Goal: Find contact information: Find contact information

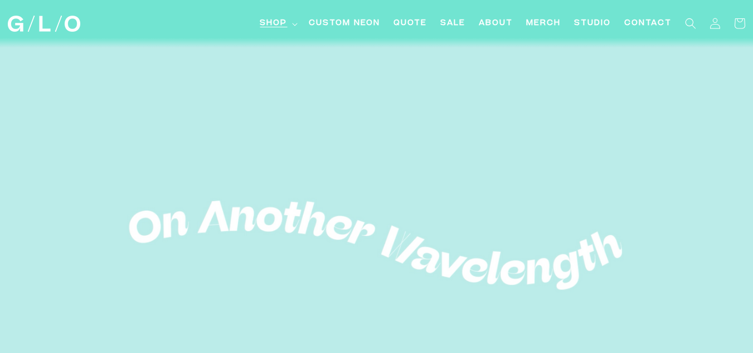
click at [279, 23] on span "Shop" at bounding box center [273, 24] width 27 height 12
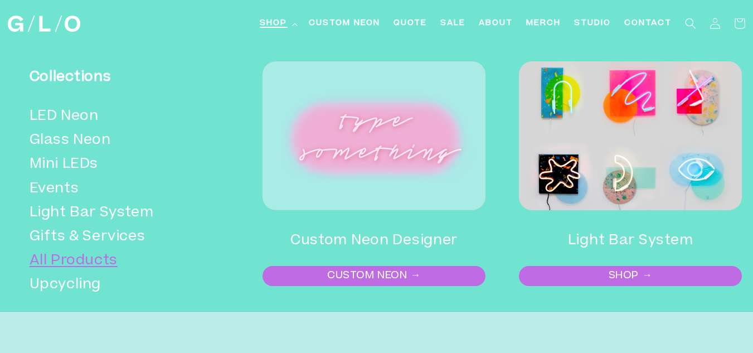
click at [67, 261] on link "All Products" at bounding box center [126, 261] width 193 height 24
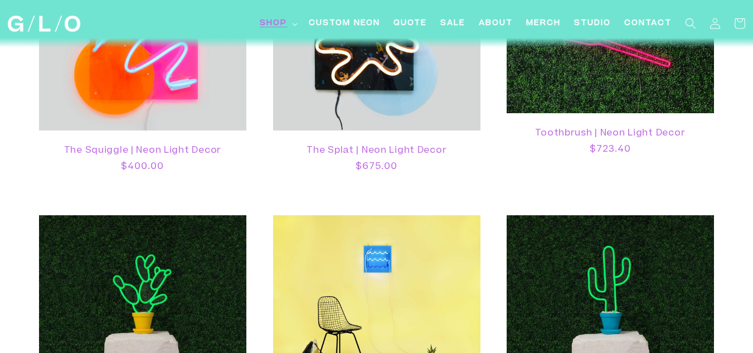
scroll to position [502, 0]
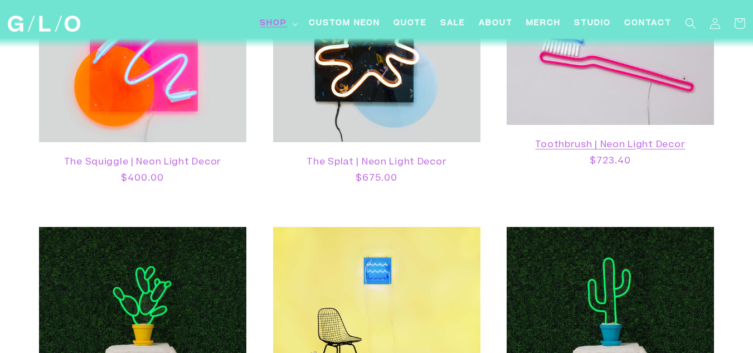
click at [553, 145] on link "Toothbrush | Neon Light Decor" at bounding box center [610, 145] width 185 height 11
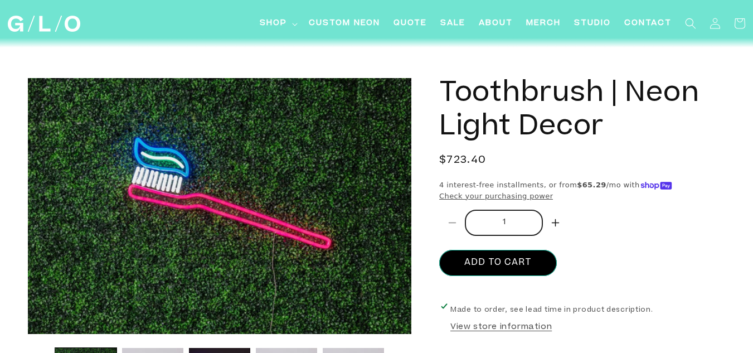
click at [458, 88] on h1 "Toothbrush | Neon Light Decor" at bounding box center [582, 111] width 286 height 67
click at [458, 89] on h1 "Toothbrush | Neon Light Decor" at bounding box center [582, 111] width 286 height 67
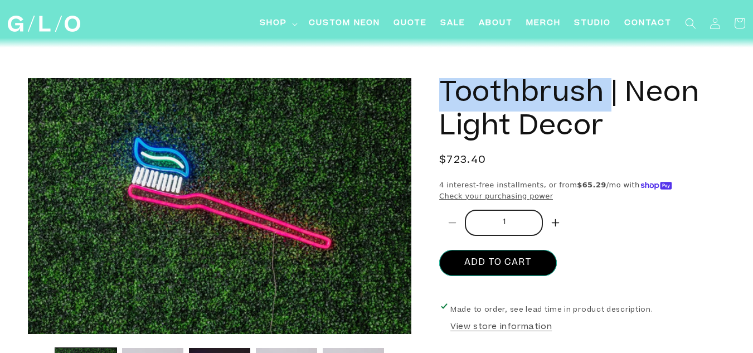
click at [458, 89] on h1 "Toothbrush | Neon Light Decor" at bounding box center [582, 111] width 286 height 67
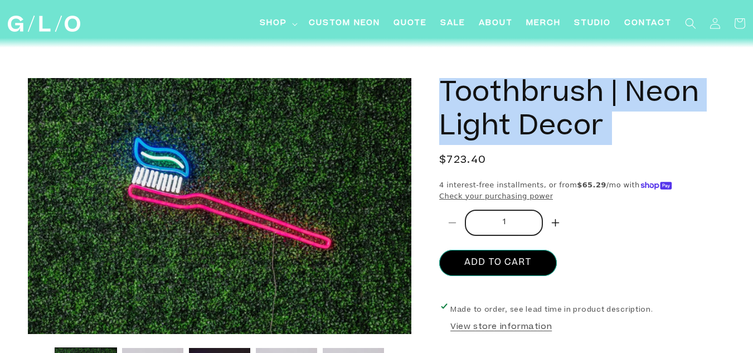
copy product-info "Toothbrush | Neon Light Decor Toothbrush | Neon Light Decor"
click at [670, 139] on h1 "Toothbrush | Neon Light Decor" at bounding box center [582, 111] width 286 height 67
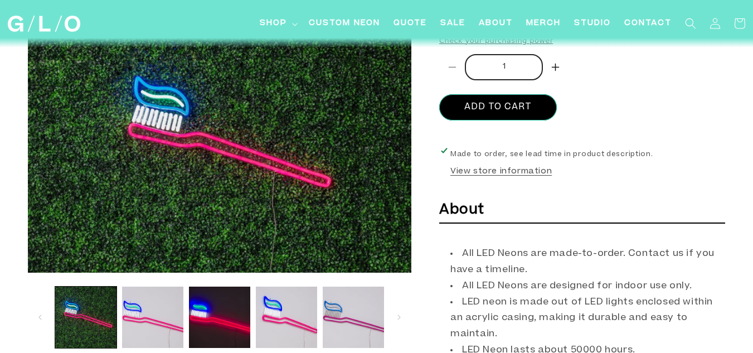
scroll to position [223, 0]
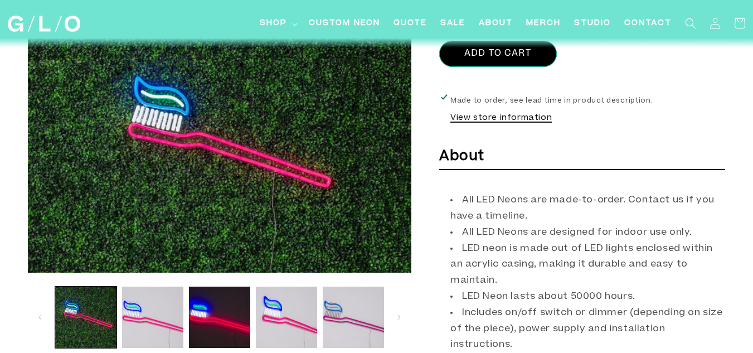
click at [499, 117] on button "View store information" at bounding box center [501, 119] width 101 height 13
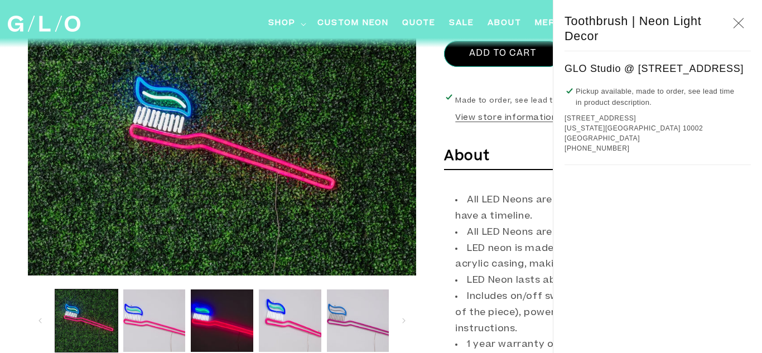
click at [743, 24] on icon "Close" at bounding box center [738, 23] width 11 height 11
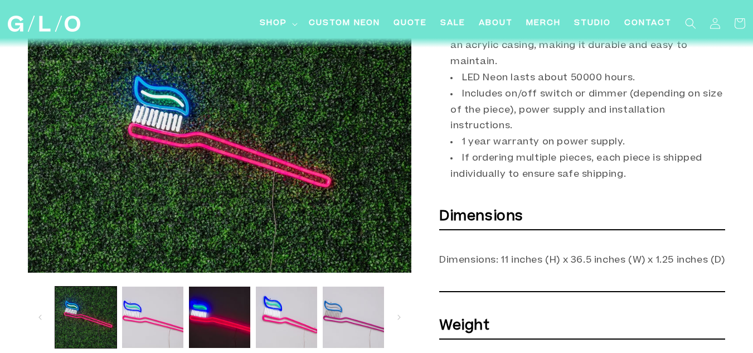
scroll to position [446, 0]
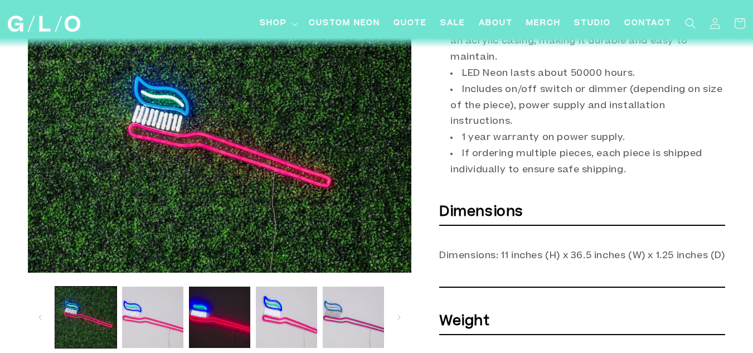
click at [710, 254] on div "About All LED Neons are made-to-order. Contact us if you have a timeline. All L…" at bounding box center [582, 251] width 286 height 659
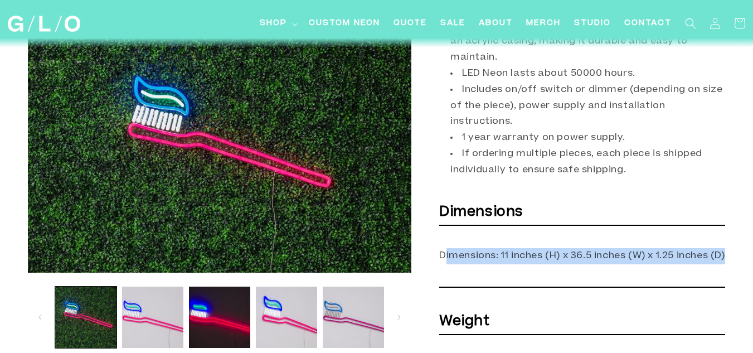
click at [710, 254] on div "About All LED Neons are made-to-order. Contact us if you have a timeline. All L…" at bounding box center [582, 251] width 286 height 659
copy div "Dimensions: 11 inches (H) x 36.5 inches (W) x 1.25 inches (D)"
click at [595, 240] on div "About All LED Neons are made-to-order. Contact us if you have a timeline. All L…" at bounding box center [582, 251] width 286 height 659
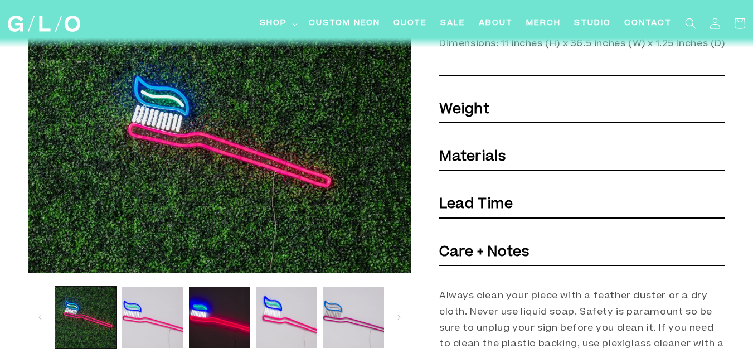
scroll to position [669, 0]
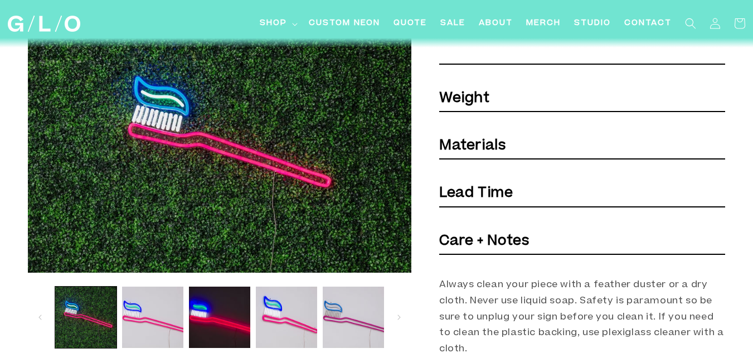
click at [492, 112] on h6 "Weight" at bounding box center [582, 99] width 286 height 25
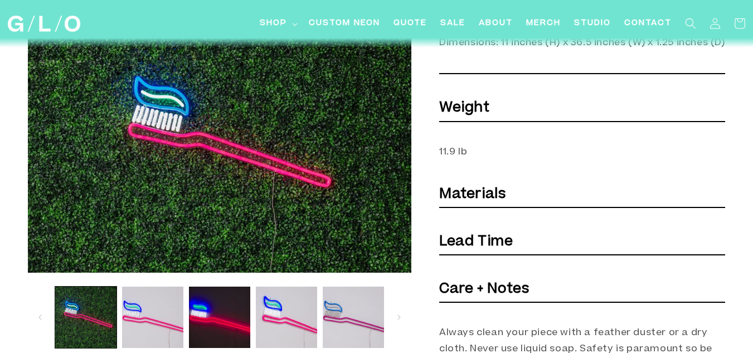
scroll to position [446, 0]
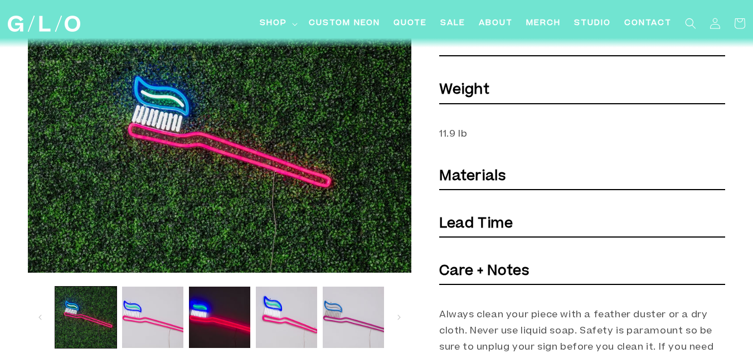
click at [511, 190] on h6 "Materials" at bounding box center [582, 177] width 286 height 25
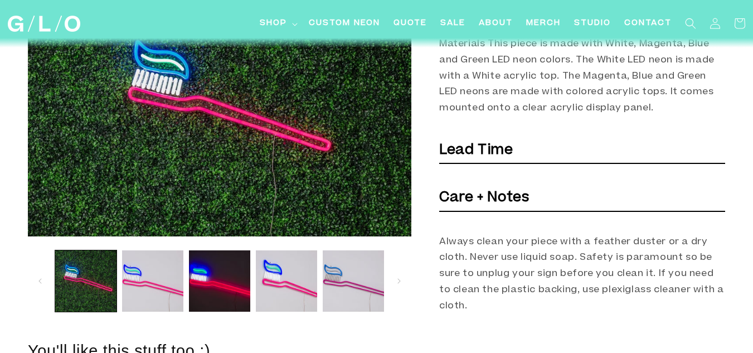
scroll to position [613, 0]
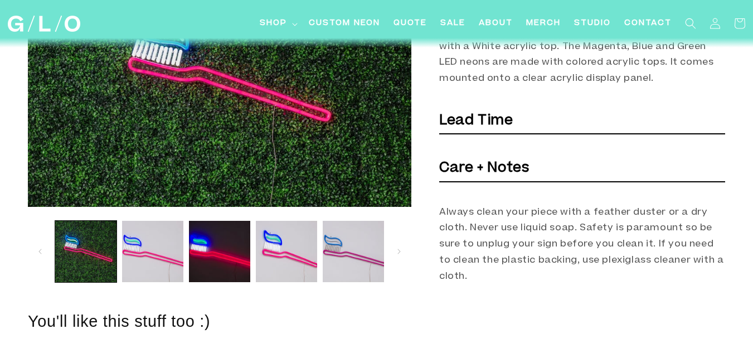
click at [503, 128] on strong "Lead Time" at bounding box center [476, 120] width 74 height 13
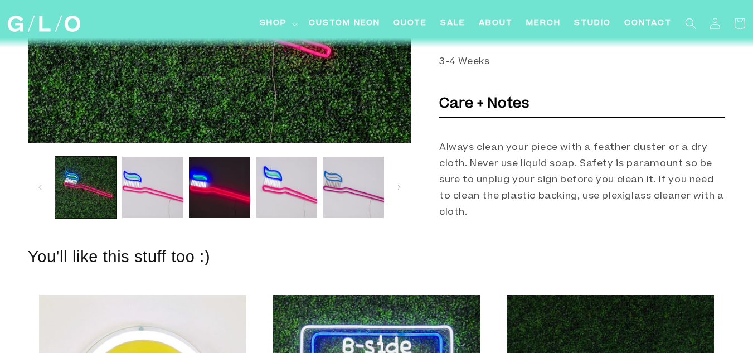
click at [480, 111] on strong "Care + Notes" at bounding box center [484, 104] width 90 height 13
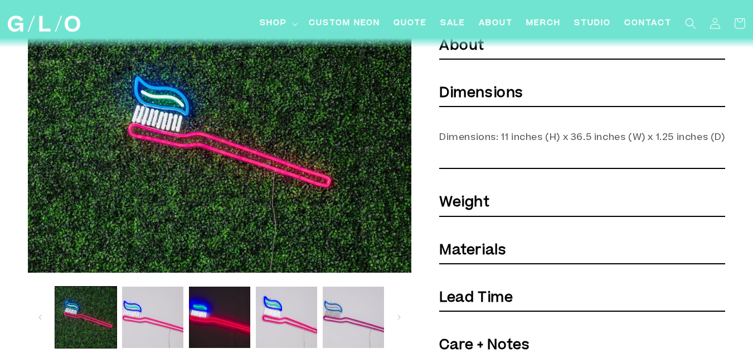
scroll to position [335, 0]
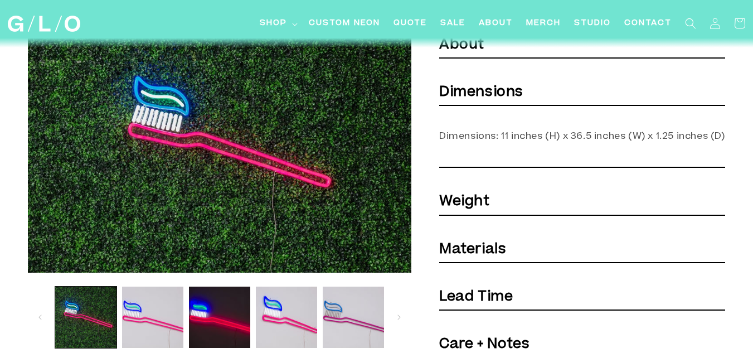
click at [480, 209] on strong "Weight" at bounding box center [464, 201] width 51 height 13
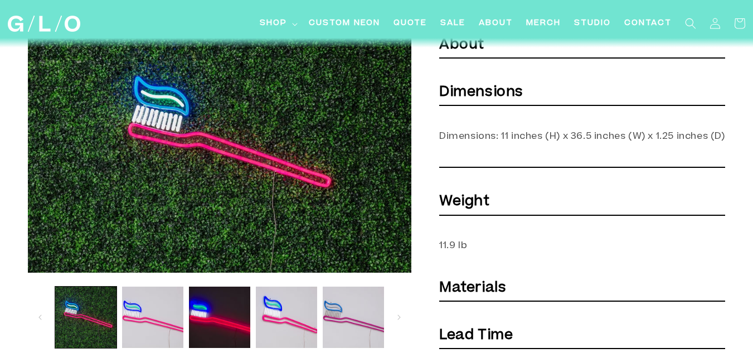
click at [727, 257] on section "Skip to product information Open media 1 in modal Open media 2 in modal Open me…" at bounding box center [376, 105] width 753 height 802
drag, startPoint x: 468, startPoint y: 258, endPoint x: 434, endPoint y: 216, distance: 54.3
click at [434, 216] on div "Toothbrush | Neon Light Decor Toothbrush | Neon Light Decor Regular price $723.…" at bounding box center [569, 121] width 314 height 756
copy div "Weight 11.9 lb"
click at [750, 207] on section "Skip to product information Open media 1 in modal Open media 2 in modal Open me…" at bounding box center [376, 105] width 753 height 802
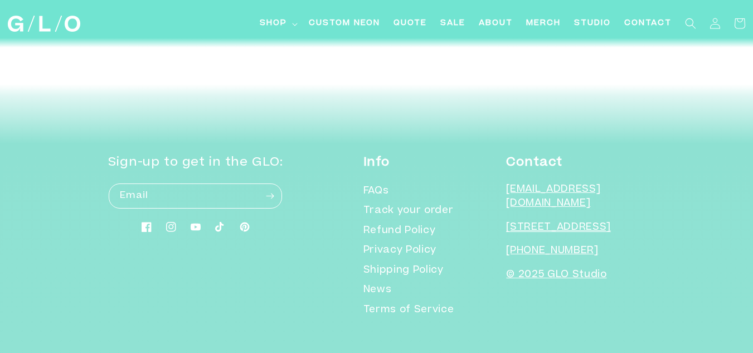
scroll to position [1171, 0]
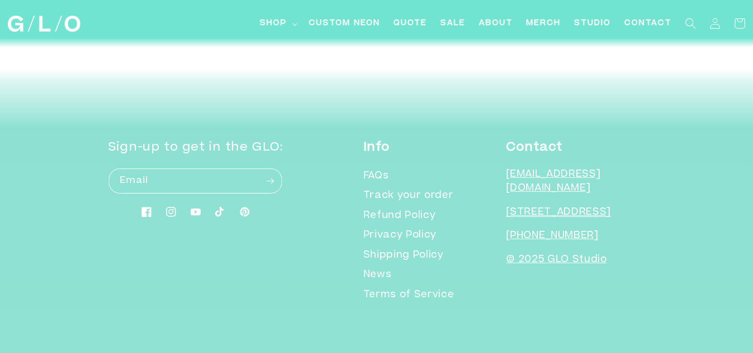
drag, startPoint x: 536, startPoint y: 186, endPoint x: 523, endPoint y: 183, distance: 13.7
click at [523, 183] on p "[EMAIL_ADDRESS][DOMAIN_NAME]" at bounding box center [575, 182] width 139 height 28
copy p "[EMAIL_ADDRESS][DOMAIN_NAME]"
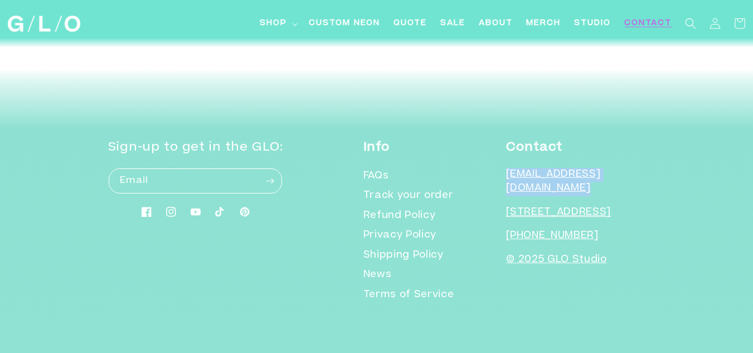
click at [649, 20] on span "Contact" at bounding box center [648, 24] width 47 height 12
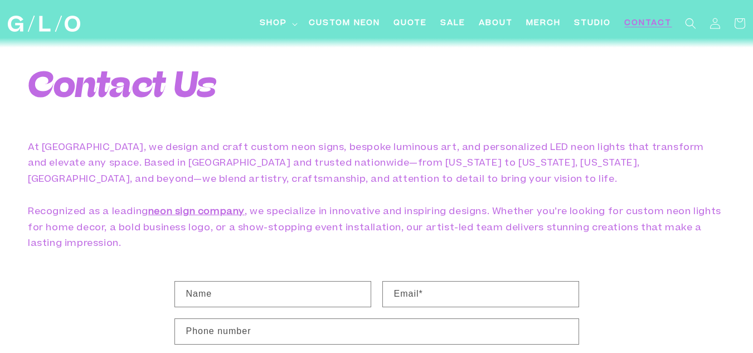
click at [350, 163] on p "At GLO Studio, we design and craft custom neon signs, bespoke luminous art, and…" at bounding box center [376, 196] width 753 height 113
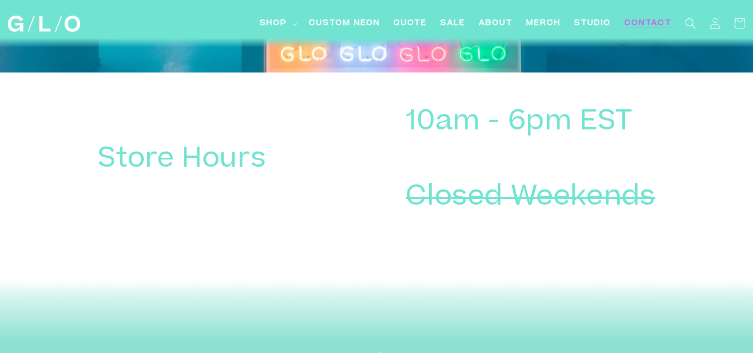
scroll to position [1338, 0]
